Goal: Information Seeking & Learning: Learn about a topic

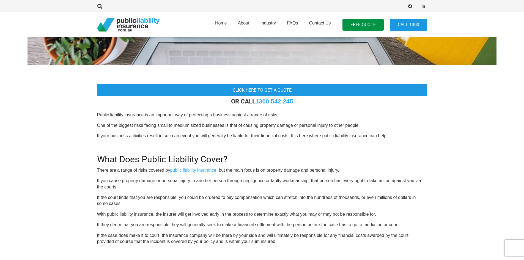
scroll to position [133, 0]
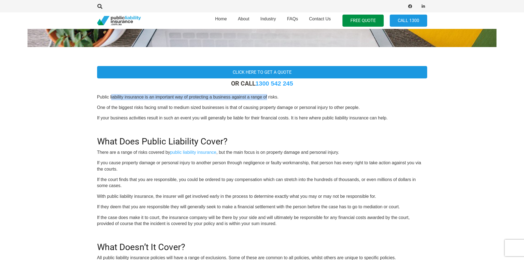
drag, startPoint x: 111, startPoint y: 96, endPoint x: 267, endPoint y: 97, distance: 155.7
click at [267, 97] on p "Public liability insurance is an important way of protecting a business against…" at bounding box center [262, 97] width 330 height 6
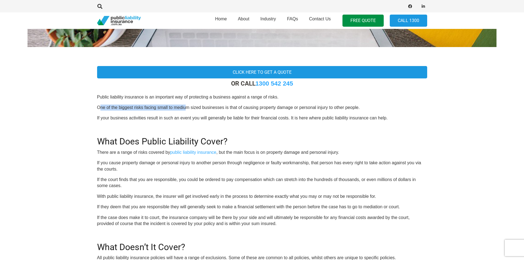
drag, startPoint x: 100, startPoint y: 107, endPoint x: 187, endPoint y: 108, distance: 86.7
click at [187, 108] on p "One of the biggest risks facing small to medium sized businesses is that of cau…" at bounding box center [262, 108] width 330 height 6
click at [186, 109] on p "One of the biggest risks facing small to medium sized businesses is that of cau…" at bounding box center [262, 108] width 330 height 6
click at [103, 108] on p "One of the biggest risks facing small to medium sized businesses is that of cau…" at bounding box center [262, 108] width 330 height 6
drag, startPoint x: 97, startPoint y: 108, endPoint x: 233, endPoint y: 107, distance: 136.5
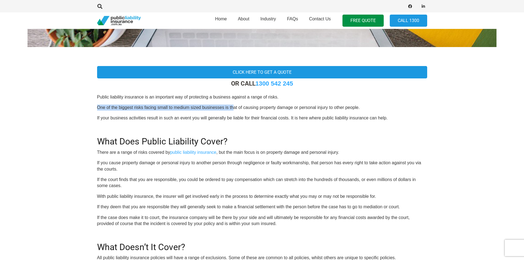
click at [233, 107] on p "One of the biggest risks facing small to medium sized businesses is that of cau…" at bounding box center [262, 108] width 330 height 6
drag, startPoint x: 233, startPoint y: 107, endPoint x: 187, endPoint y: 107, distance: 46.5
click at [233, 107] on p "One of the biggest risks facing small to medium sized businesses is that of cau…" at bounding box center [262, 108] width 330 height 6
click at [134, 107] on p "One of the biggest risks facing small to medium sized businesses is that of cau…" at bounding box center [262, 108] width 330 height 6
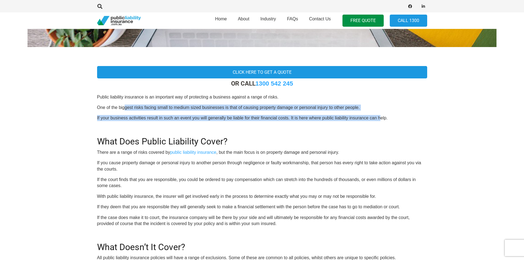
drag, startPoint x: 131, startPoint y: 107, endPoint x: 381, endPoint y: 111, distance: 249.6
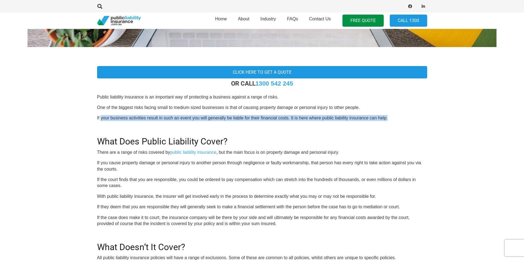
drag, startPoint x: 143, startPoint y: 116, endPoint x: 416, endPoint y: 116, distance: 273.2
click at [416, 116] on p "If your business activities result in such an event you will generally be liabl…" at bounding box center [262, 118] width 330 height 6
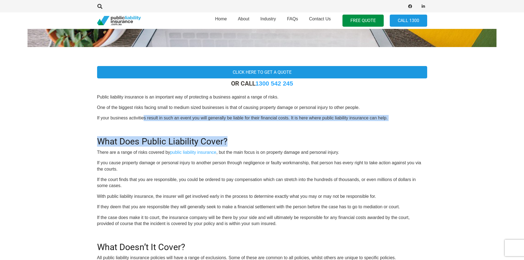
drag, startPoint x: 143, startPoint y: 118, endPoint x: 426, endPoint y: 132, distance: 283.0
click at [426, 132] on h2 "What Does Public Liability Cover?" at bounding box center [262, 138] width 330 height 17
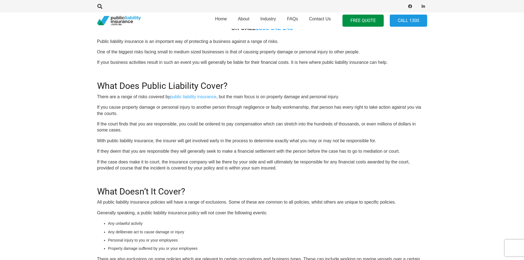
scroll to position [219, 0]
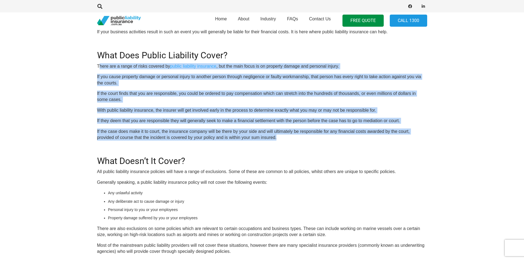
drag, startPoint x: 99, startPoint y: 67, endPoint x: 339, endPoint y: 140, distance: 251.0
click at [339, 140] on div "OR CALL [PHONE_NUMBER] Public liability insurance is an important way of protec…" at bounding box center [262, 234] width 330 height 480
drag, startPoint x: 339, startPoint y: 140, endPoint x: 336, endPoint y: 124, distance: 15.9
click at [339, 140] on p "If the case does make it to court, the insurance company will be there by your …" at bounding box center [262, 135] width 330 height 12
drag, startPoint x: 259, startPoint y: 75, endPoint x: 309, endPoint y: 140, distance: 81.6
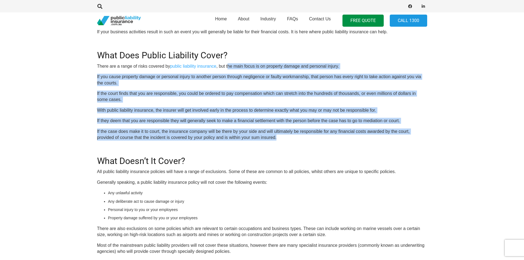
click at [309, 140] on div "OR CALL [PHONE_NUMBER] Public liability insurance is an important way of protec…" at bounding box center [262, 234] width 330 height 480
click at [309, 140] on p "If the case does make it to court, the insurance company will be there by your …" at bounding box center [262, 135] width 330 height 12
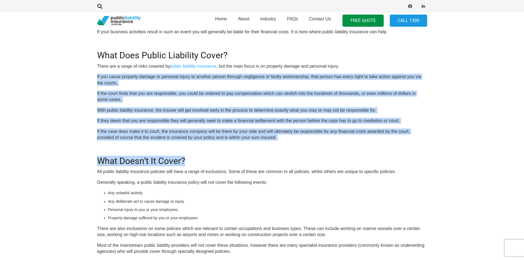
drag, startPoint x: 97, startPoint y: 76, endPoint x: 303, endPoint y: 143, distance: 216.9
click at [303, 143] on div "Click here to get a quote OR CALL [PHONE_NUMBER] Public liability insurance is …" at bounding box center [262, 226] width 343 height 495
click at [303, 143] on div "OR CALL [PHONE_NUMBER] Public liability insurance is an important way of protec…" at bounding box center [262, 234] width 330 height 480
drag, startPoint x: 222, startPoint y: 74, endPoint x: 329, endPoint y: 144, distance: 127.6
click at [329, 144] on div "OR CALL [PHONE_NUMBER] Public liability insurance is an important way of protec…" at bounding box center [262, 234] width 330 height 480
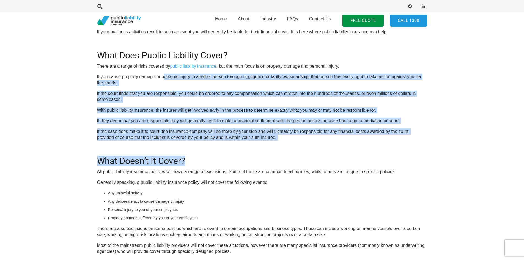
click at [329, 144] on div "OR CALL [PHONE_NUMBER] Public liability insurance is an important way of protec…" at bounding box center [262, 234] width 330 height 480
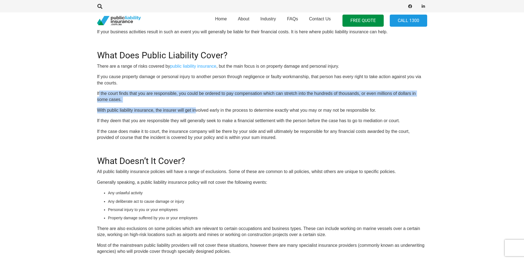
drag, startPoint x: 100, startPoint y: 90, endPoint x: 196, endPoint y: 103, distance: 97.4
click at [196, 103] on div "OR CALL [PHONE_NUMBER] Public liability insurance is an important way of protec…" at bounding box center [262, 234] width 330 height 480
drag, startPoint x: 139, startPoint y: 94, endPoint x: 259, endPoint y: 112, distance: 121.5
click at [259, 112] on div "OR CALL [PHONE_NUMBER] Public liability insurance is an important way of protec…" at bounding box center [262, 234] width 330 height 480
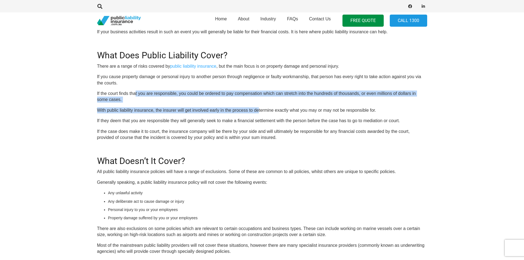
click at [259, 112] on p "With public liability insurance, the insurer will get involved early in the pro…" at bounding box center [262, 110] width 330 height 6
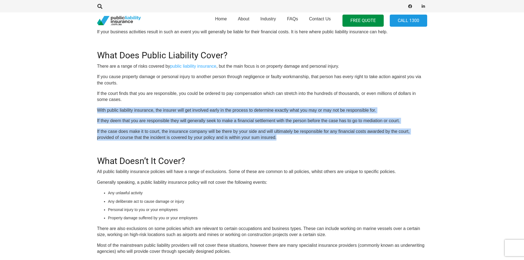
drag, startPoint x: 103, startPoint y: 110, endPoint x: 322, endPoint y: 138, distance: 220.3
click at [322, 138] on div "OR CALL [PHONE_NUMBER] Public liability insurance is an important way of protec…" at bounding box center [262, 234] width 330 height 480
click at [322, 138] on p "If the case does make it to court, the insurance company will be there by your …" at bounding box center [262, 135] width 330 height 12
drag, startPoint x: 195, startPoint y: 109, endPoint x: 327, endPoint y: 137, distance: 134.8
click at [327, 137] on div "OR CALL [PHONE_NUMBER] Public liability insurance is an important way of protec…" at bounding box center [262, 234] width 330 height 480
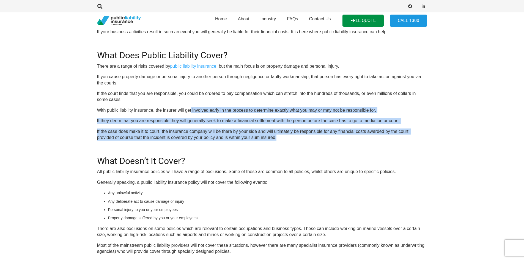
click at [327, 137] on p "If the case does make it to court, the insurance company will be there by your …" at bounding box center [262, 135] width 330 height 12
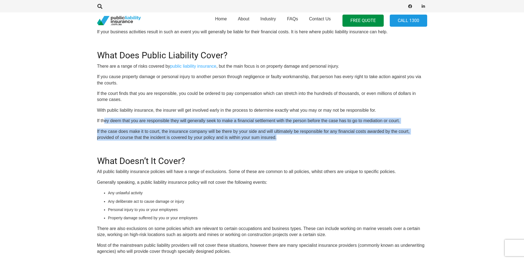
drag, startPoint x: 119, startPoint y: 120, endPoint x: 316, endPoint y: 139, distance: 198.4
click at [316, 138] on div "OR CALL [PHONE_NUMBER] Public liability insurance is an important way of protec…" at bounding box center [262, 234] width 330 height 480
click at [316, 139] on p "If the case does make it to court, the insurance company will be there by your …" at bounding box center [262, 135] width 330 height 12
drag, startPoint x: 217, startPoint y: 119, endPoint x: 309, endPoint y: 140, distance: 94.1
click at [309, 140] on div "OR CALL [PHONE_NUMBER] Public liability insurance is an important way of protec…" at bounding box center [262, 234] width 330 height 480
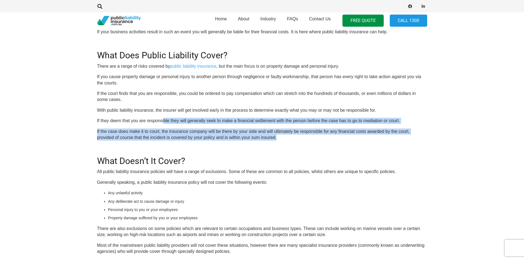
click at [309, 140] on p "If the case does make it to court, the insurance company will be there by your …" at bounding box center [262, 135] width 330 height 12
drag, startPoint x: 269, startPoint y: 117, endPoint x: 378, endPoint y: 140, distance: 111.6
click at [378, 140] on div "OR CALL [PHONE_NUMBER] Public liability insurance is an important way of protec…" at bounding box center [262, 234] width 330 height 480
click at [378, 140] on p "If the case does make it to court, the insurance company will be there by your …" at bounding box center [262, 135] width 330 height 12
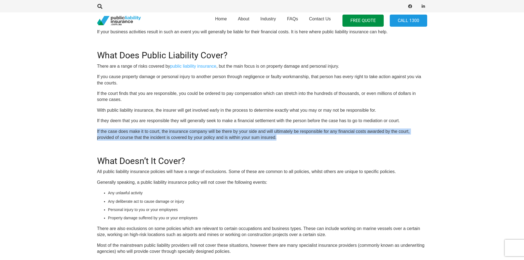
drag, startPoint x: 102, startPoint y: 130, endPoint x: 296, endPoint y: 137, distance: 194.1
click at [296, 137] on p "If the case does make it to court, the insurance company will be there by your …" at bounding box center [262, 135] width 330 height 12
click at [179, 131] on p "If the case does make it to court, the insurance company will be there by your …" at bounding box center [262, 135] width 330 height 12
drag, startPoint x: 166, startPoint y: 131, endPoint x: 274, endPoint y: 138, distance: 107.6
click at [274, 138] on p "If the case does make it to court, the insurance company will be there by your …" at bounding box center [262, 135] width 330 height 12
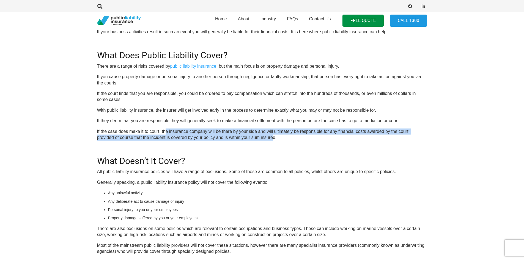
click at [274, 138] on p "If the case does make it to court, the insurance company will be there by your …" at bounding box center [262, 135] width 330 height 12
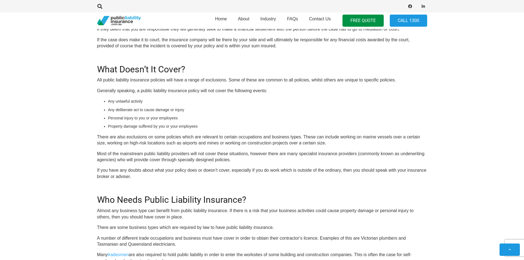
scroll to position [320, 0]
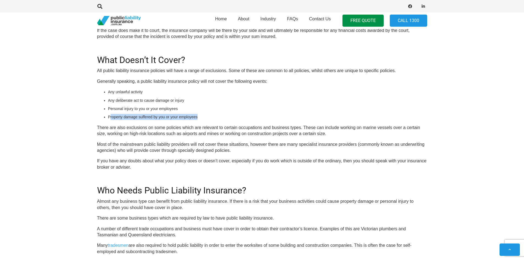
drag, startPoint x: 112, startPoint y: 116, endPoint x: 200, endPoint y: 117, distance: 87.8
click at [200, 117] on li "Property damage suffered by you or your employees" at bounding box center [267, 117] width 319 height 6
drag, startPoint x: 108, startPoint y: 117, endPoint x: 209, endPoint y: 117, distance: 100.7
click at [209, 117] on li "Property damage suffered by you or your employees" at bounding box center [267, 117] width 319 height 6
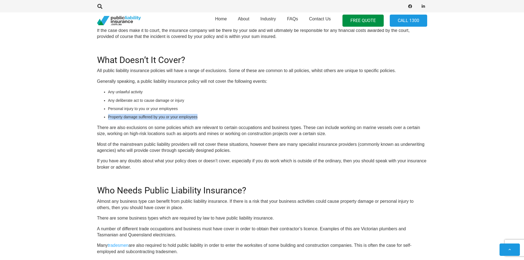
click at [209, 117] on li "Property damage suffered by you or your employees" at bounding box center [267, 117] width 319 height 6
drag, startPoint x: 100, startPoint y: 127, endPoint x: 195, endPoint y: 129, distance: 95.0
click at [195, 129] on p "There are also exclusions on some policies which are relevant to certain occupa…" at bounding box center [262, 131] width 330 height 12
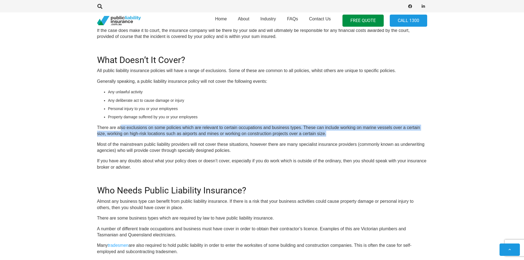
drag, startPoint x: 131, startPoint y: 128, endPoint x: 338, endPoint y: 135, distance: 207.6
click at [338, 135] on p "There are also exclusions on some policies which are relevant to certain occupa…" at bounding box center [262, 131] width 330 height 12
